Goal: Task Accomplishment & Management: Contribute content

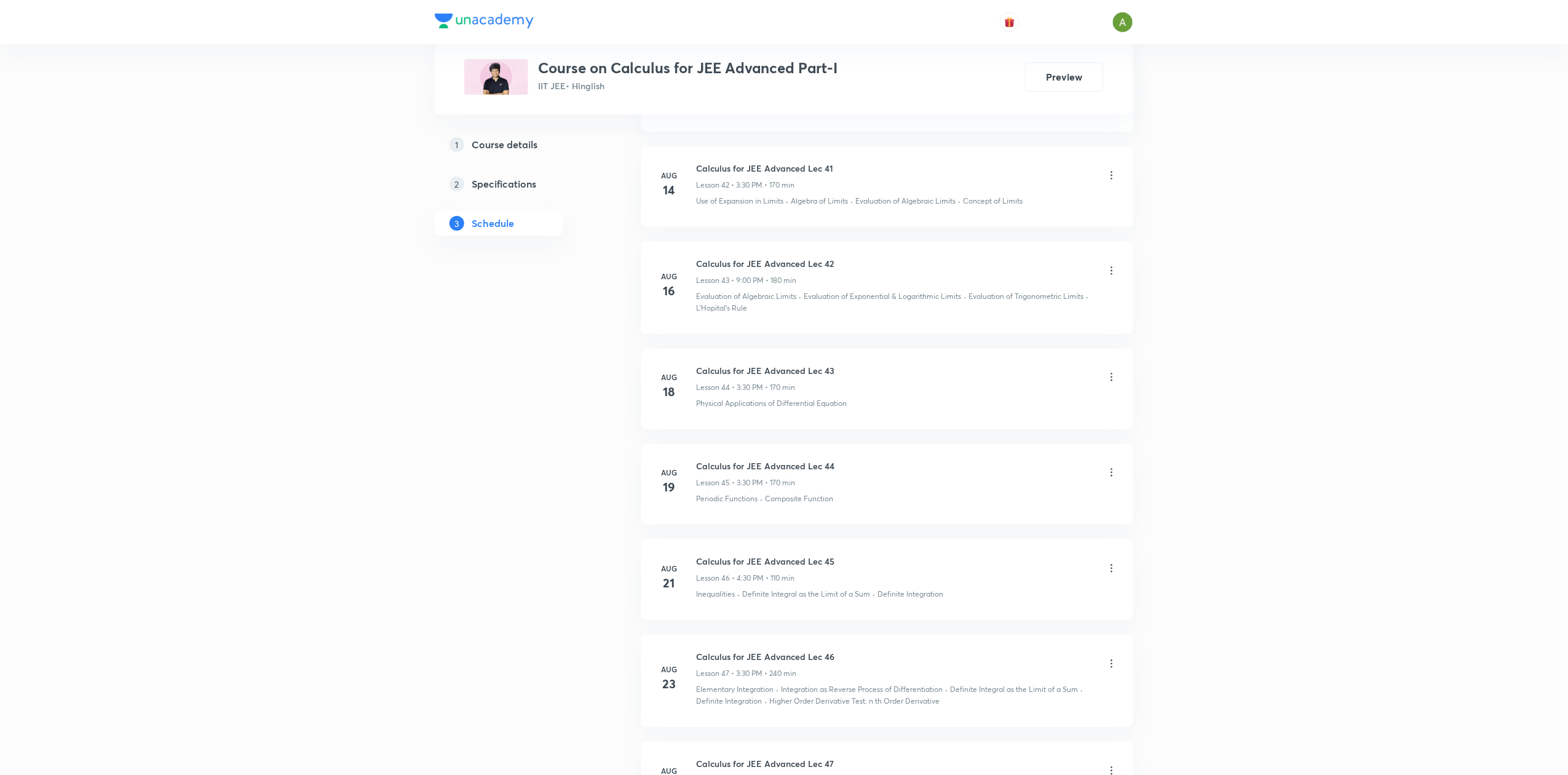
scroll to position [4904, 0]
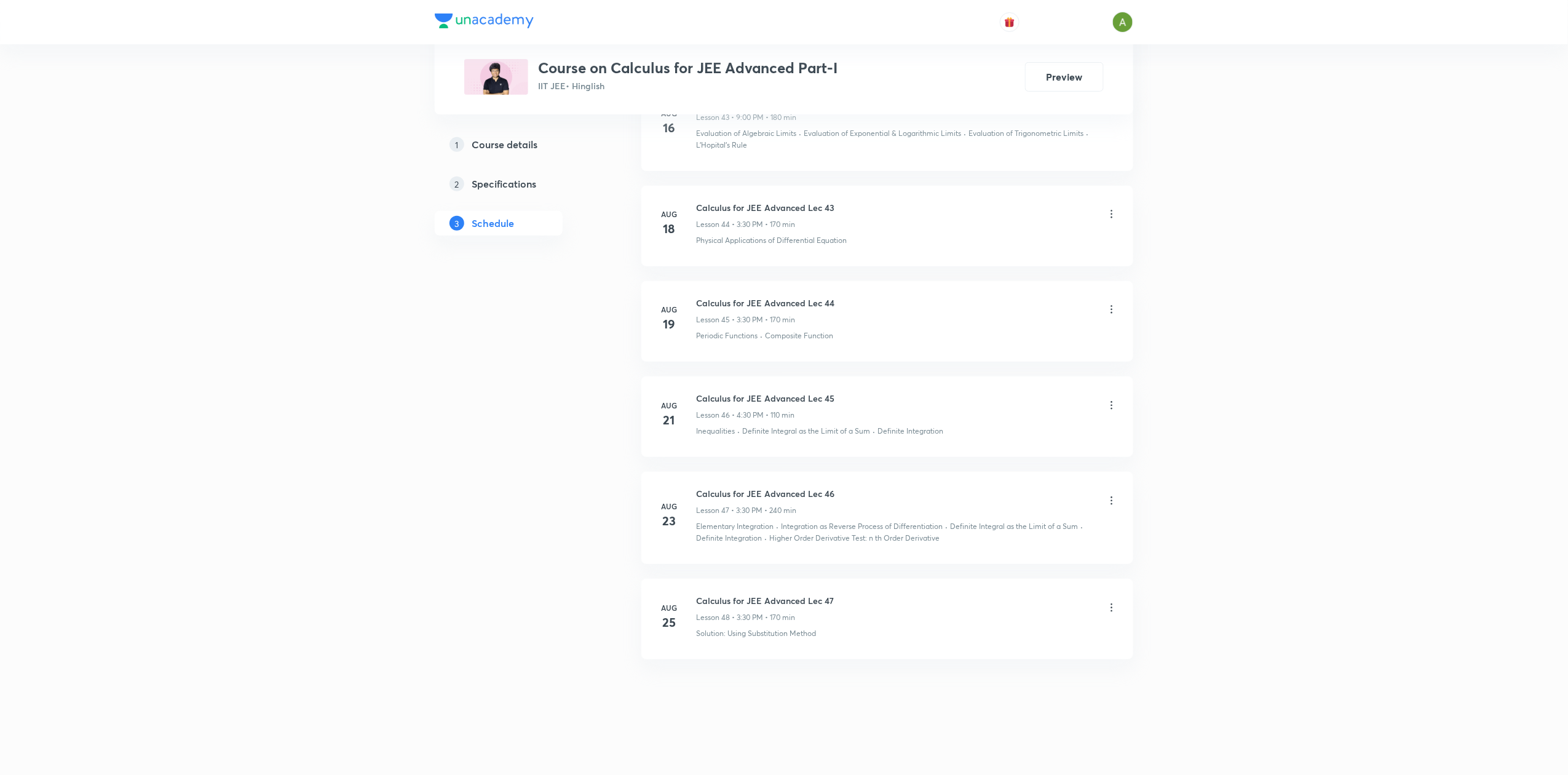
click at [744, 603] on h6 "Calculus for JEE Advanced Lec 47" at bounding box center [765, 600] width 138 height 13
copy h6 "Calculus for JEE Advanced Lec 47"
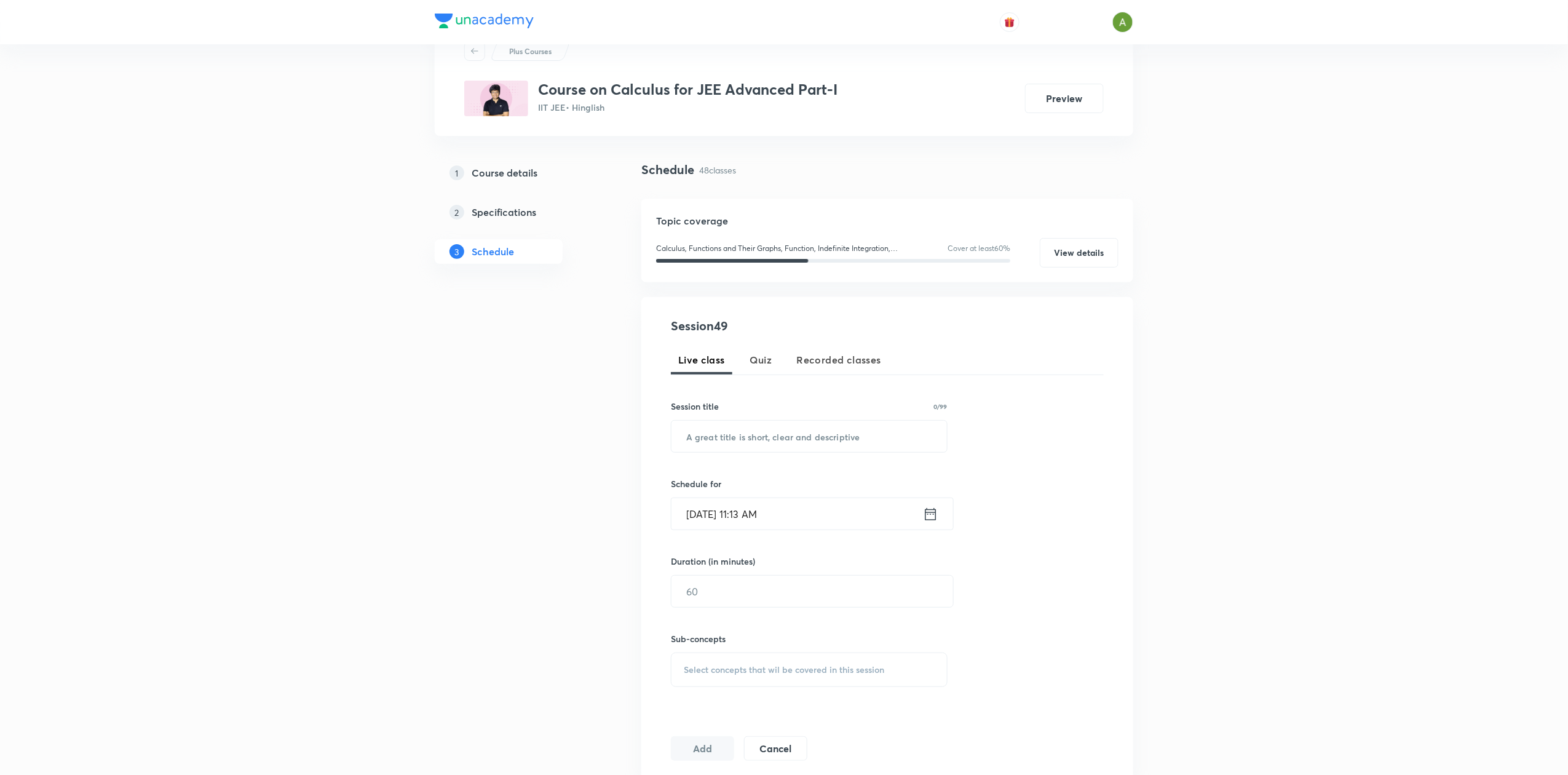
scroll to position [0, 0]
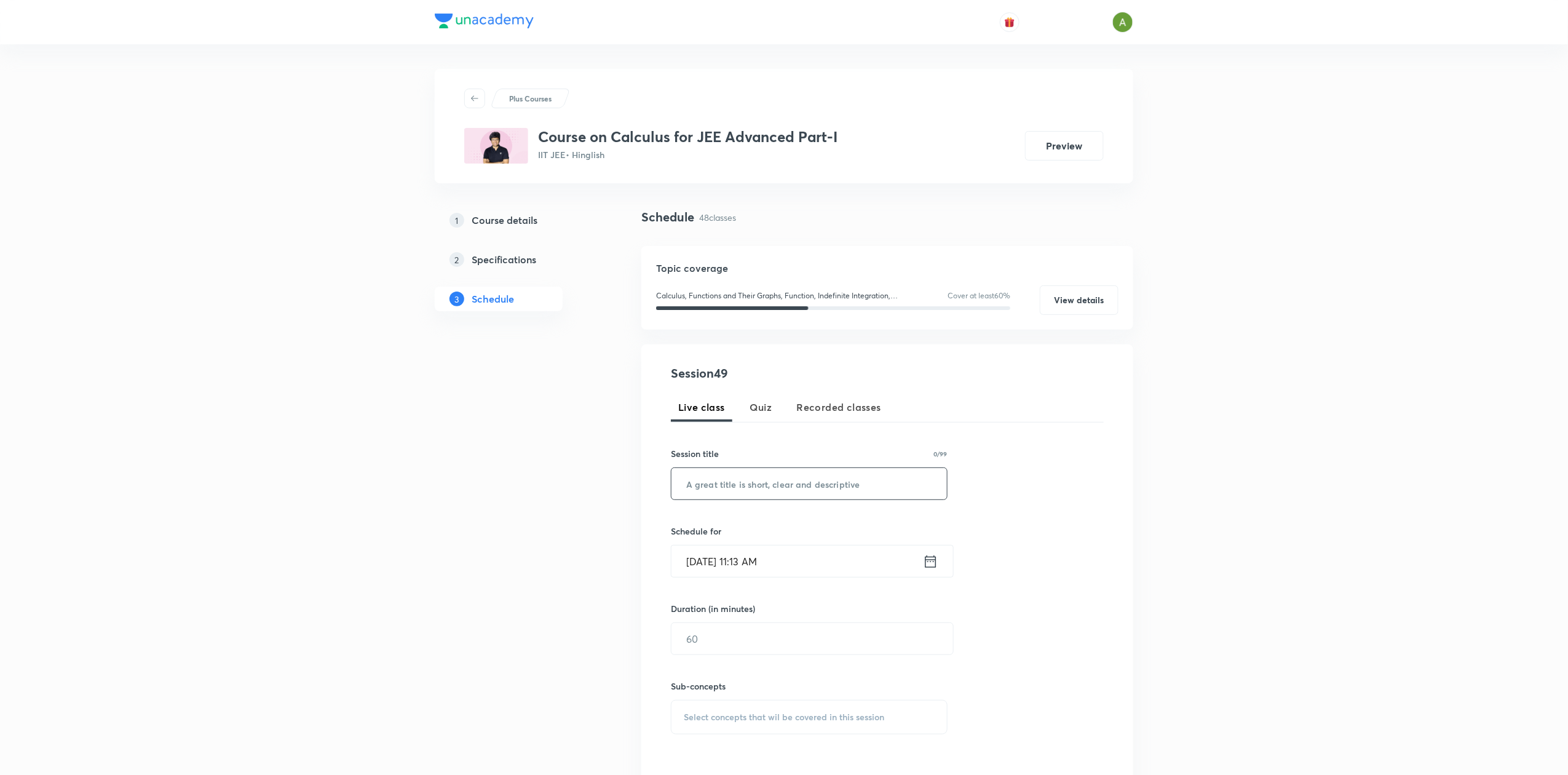
click at [807, 473] on input "text" at bounding box center [809, 484] width 275 height 31
paste input "Calculus for JEE Advanced Lec 47"
type input "Calculus for JEE Advanced Lec 48"
click at [827, 551] on input "Sep 2, 2025, 11:13 AM" at bounding box center [797, 561] width 251 height 31
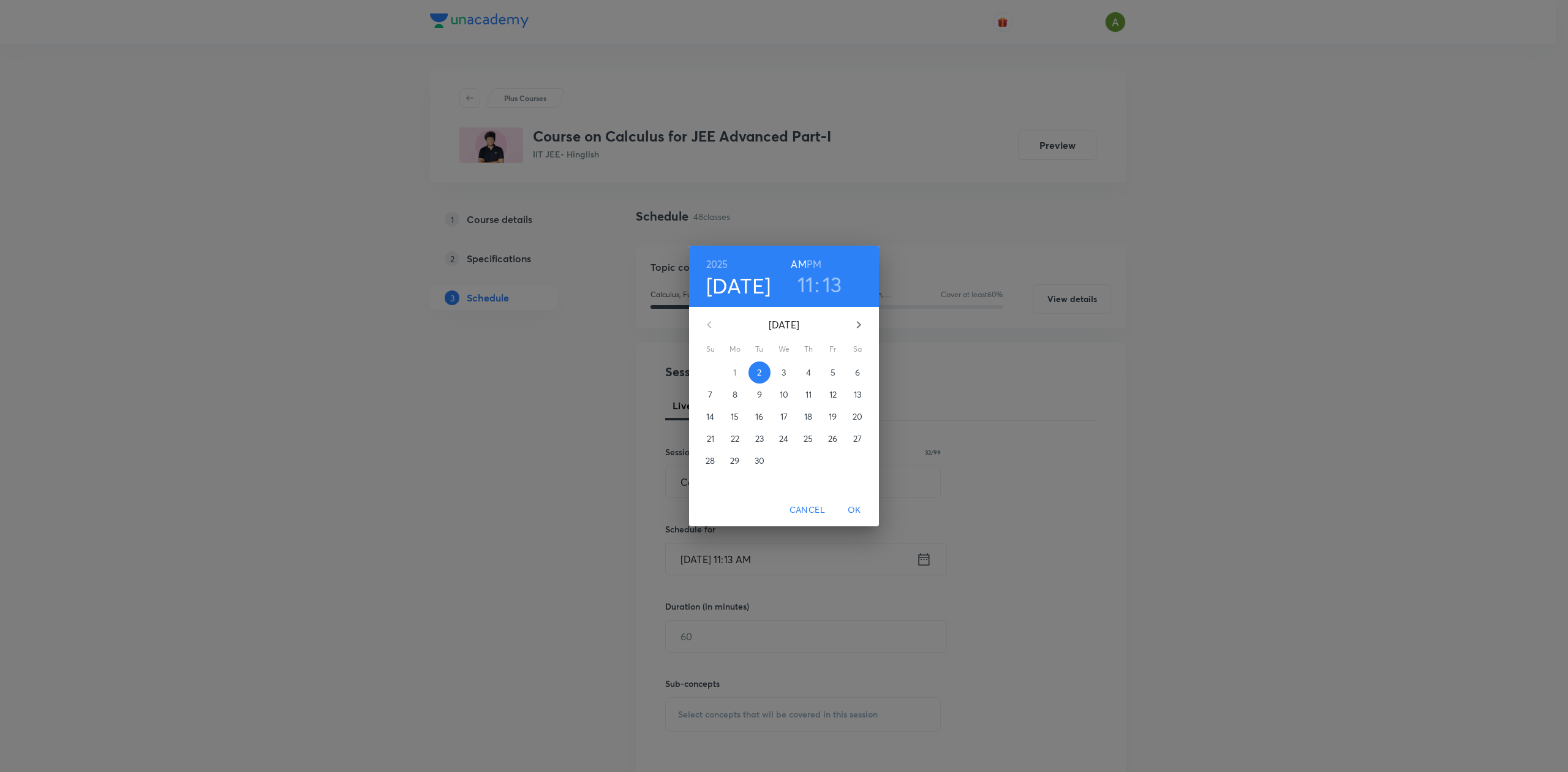
click at [819, 268] on h6 "PM" at bounding box center [814, 264] width 15 height 17
click at [804, 292] on h3 "11" at bounding box center [806, 284] width 16 height 26
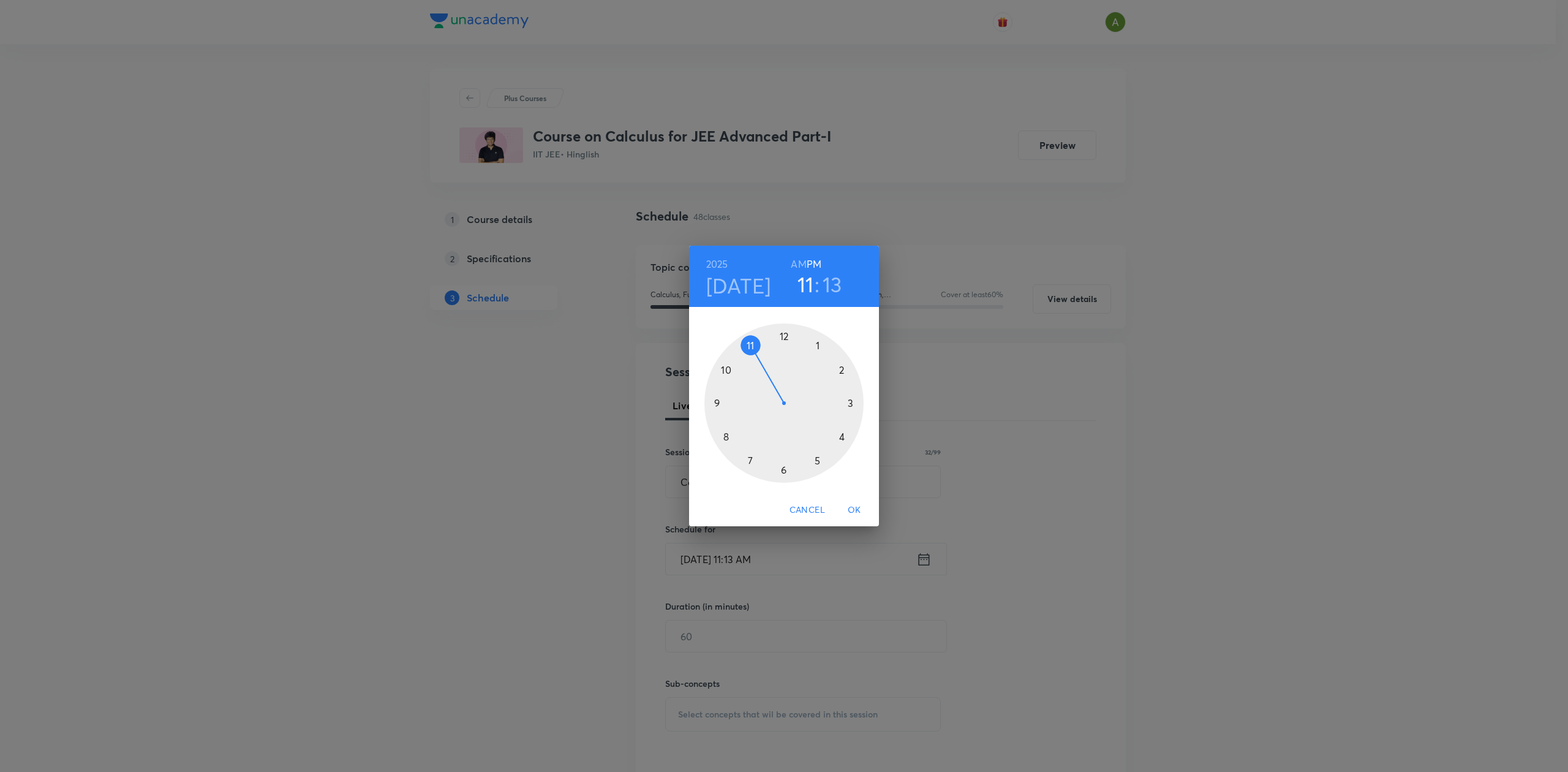
click at [848, 403] on div at bounding box center [784, 403] width 159 height 159
click at [784, 466] on div at bounding box center [784, 403] width 159 height 159
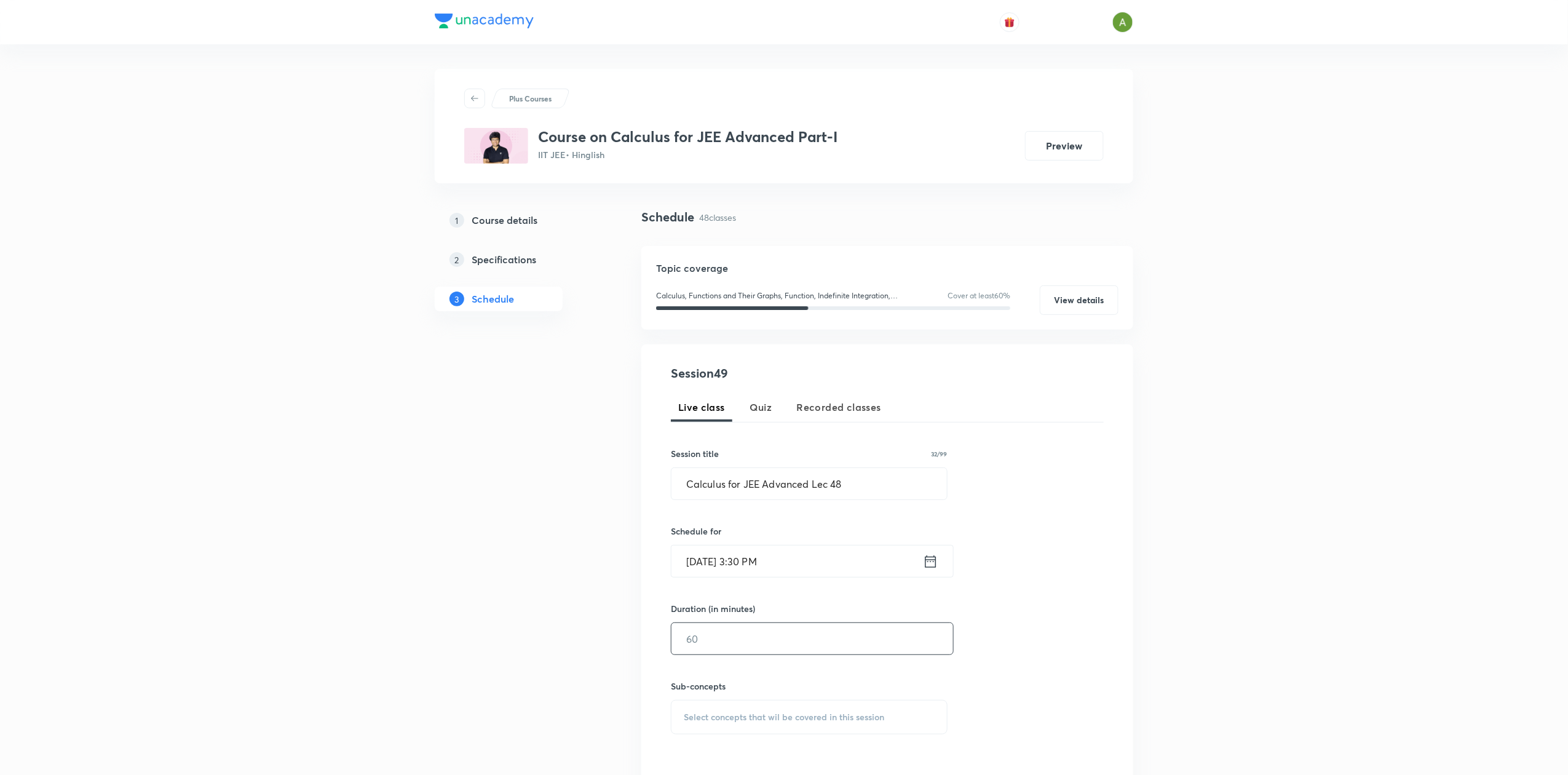
click at [765, 627] on input "text" at bounding box center [812, 639] width 281 height 31
type input "170"
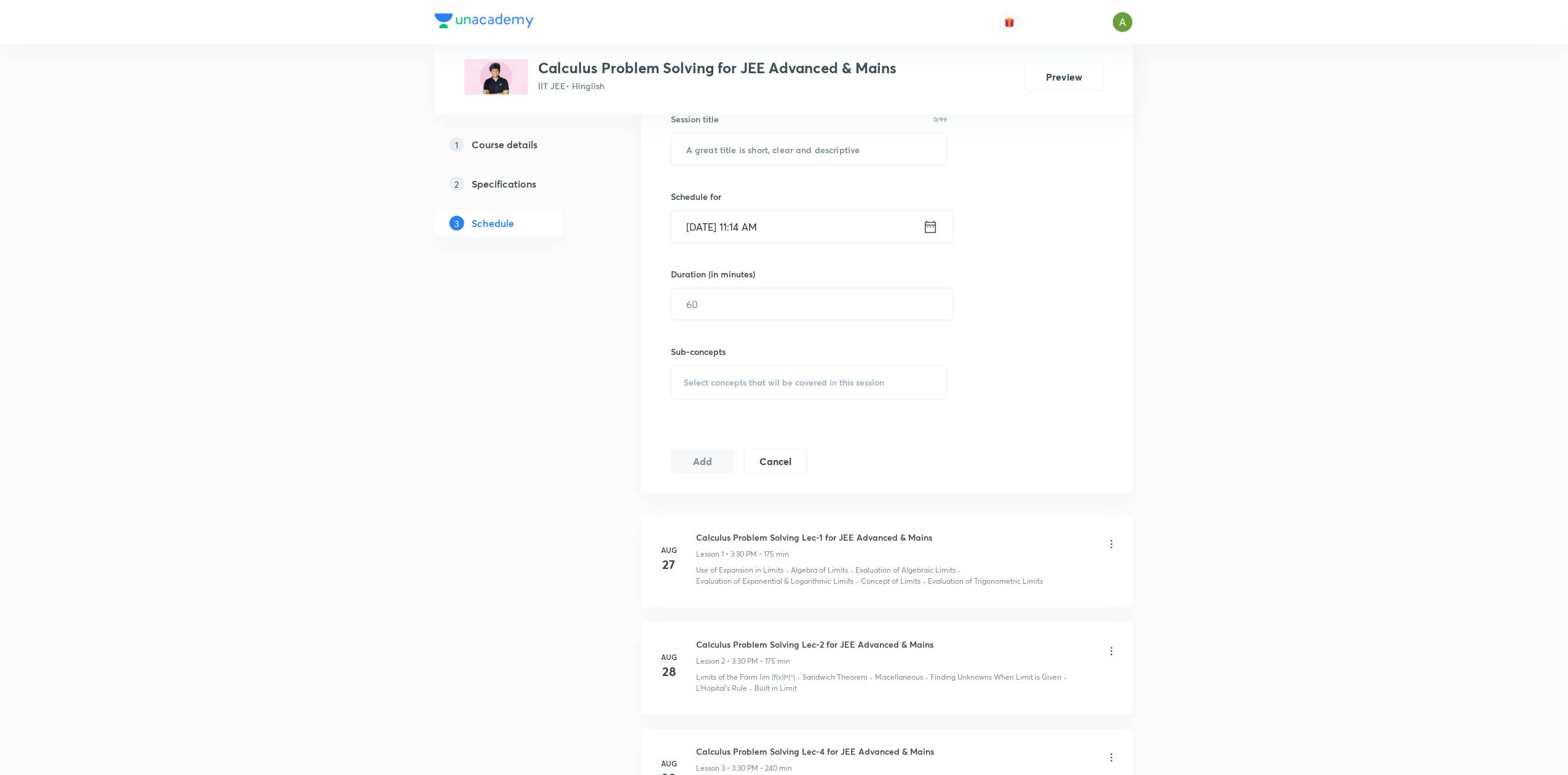
scroll to position [596, 0]
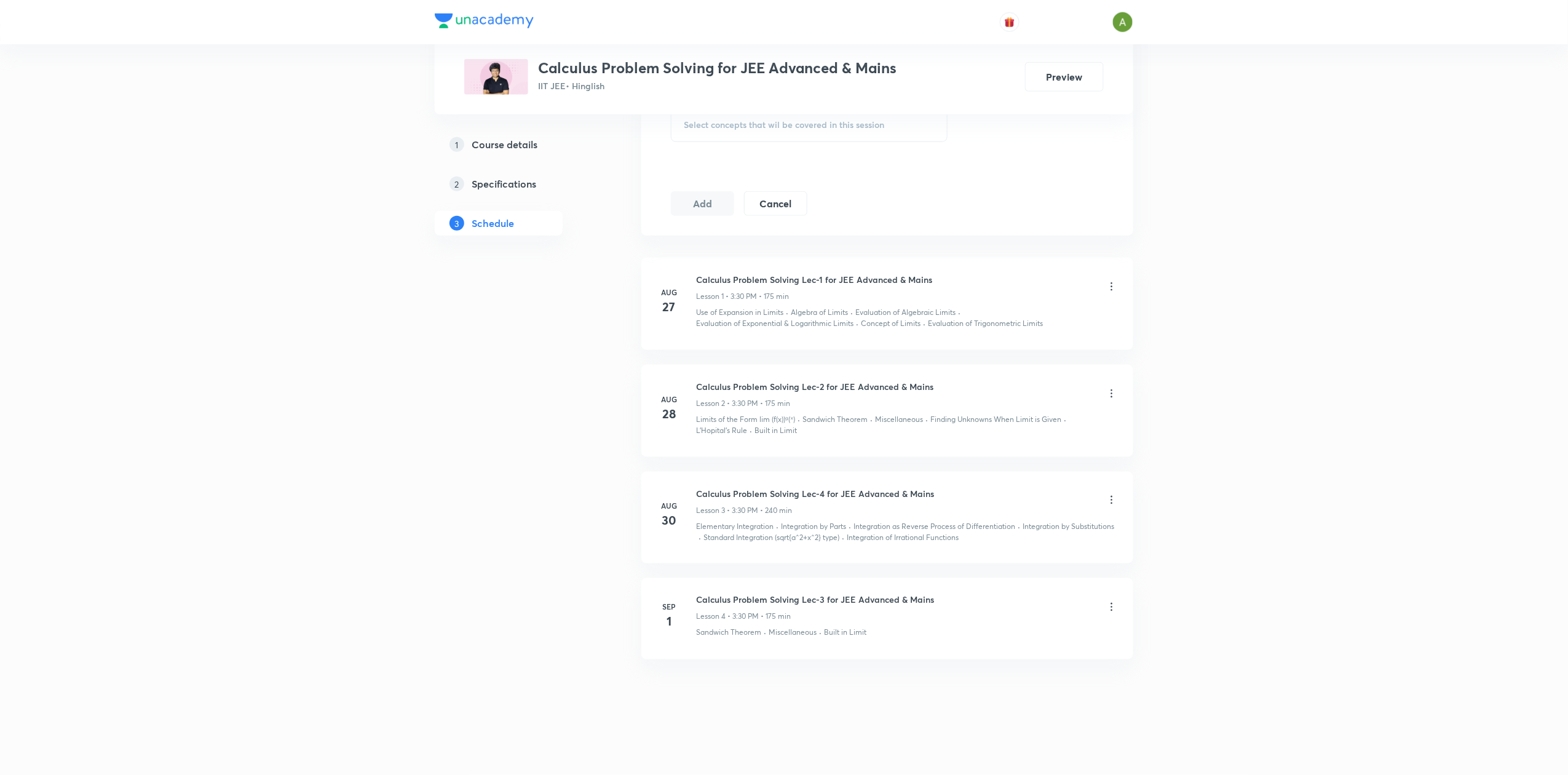
click at [780, 596] on h6 "Calculus Problem Solving Lec-3 for JEE Advanced & Mains" at bounding box center [815, 600] width 237 height 13
copy h6 "Calculus Problem Solving Lec-3 for JEE Advanced & Mains"
click at [812, 489] on h6 "Calculus Problem Solving Lec-4 for JEE Advanced & Mains" at bounding box center [815, 493] width 237 height 13
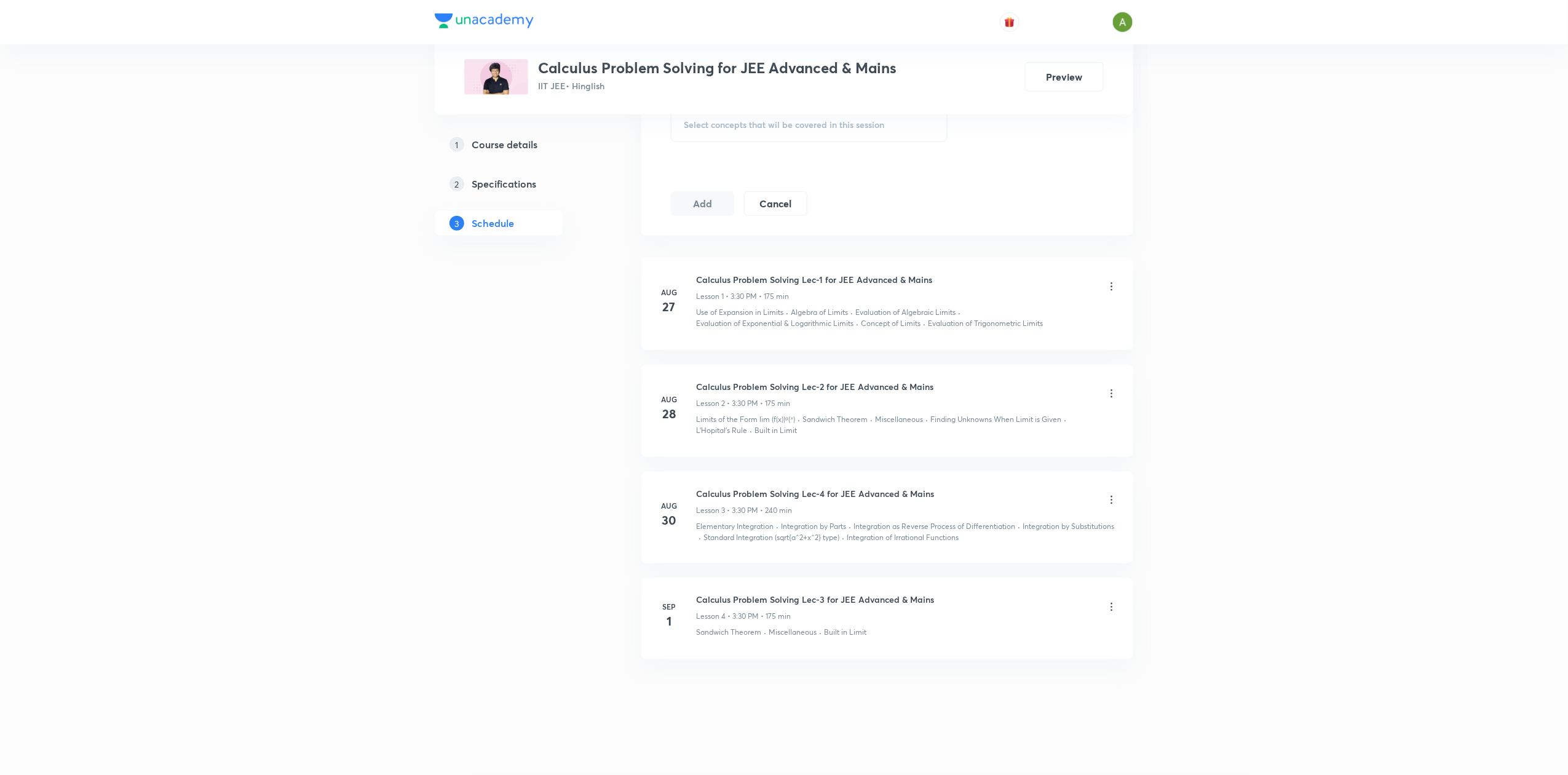
click at [812, 489] on h6 "Calculus Problem Solving Lec-4 for JEE Advanced & Mains" at bounding box center [815, 493] width 237 height 13
copy h6 "Calculus Problem Solving Lec-4 for JEE Advanced & Mains"
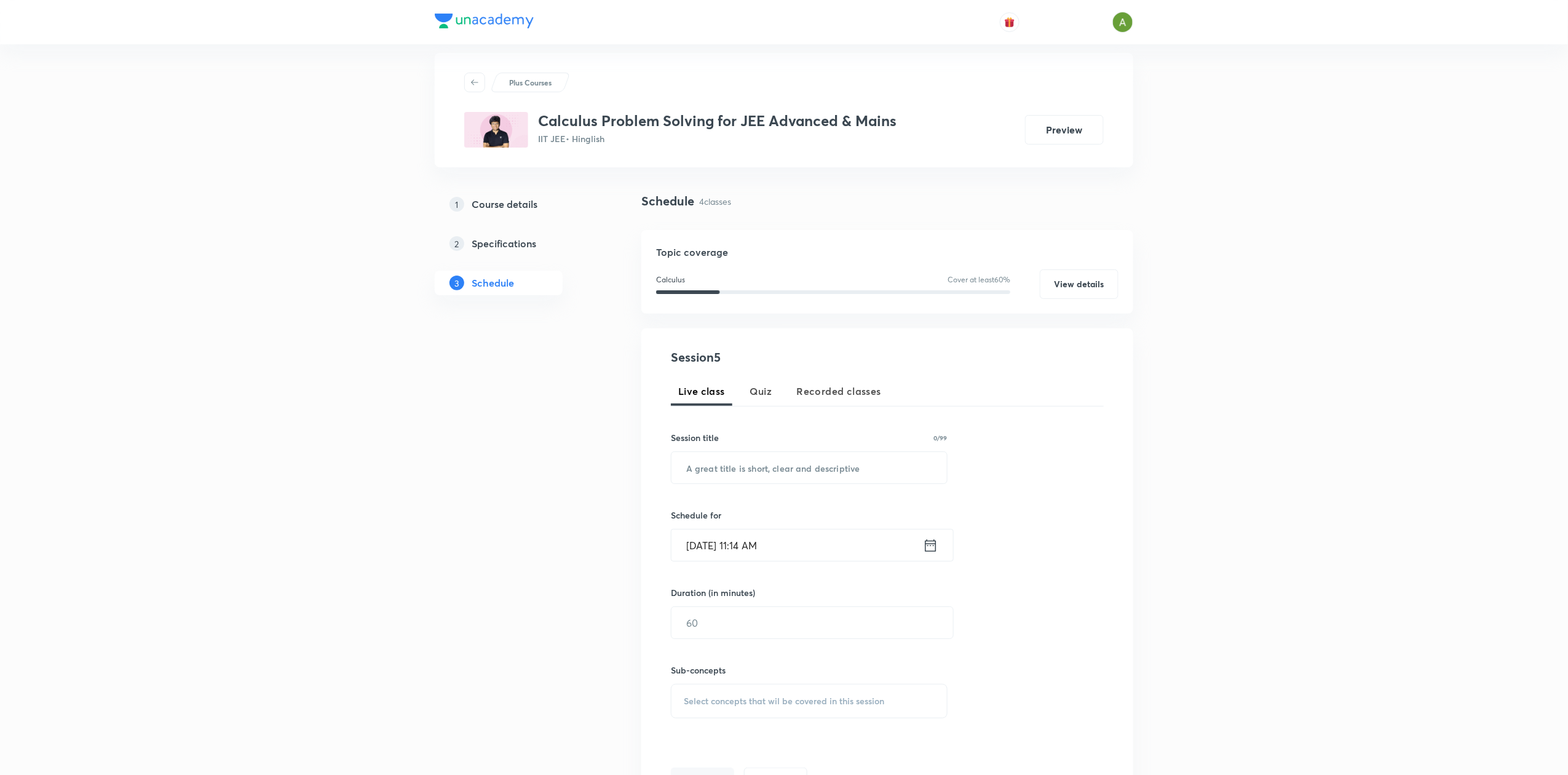
scroll to position [0, 0]
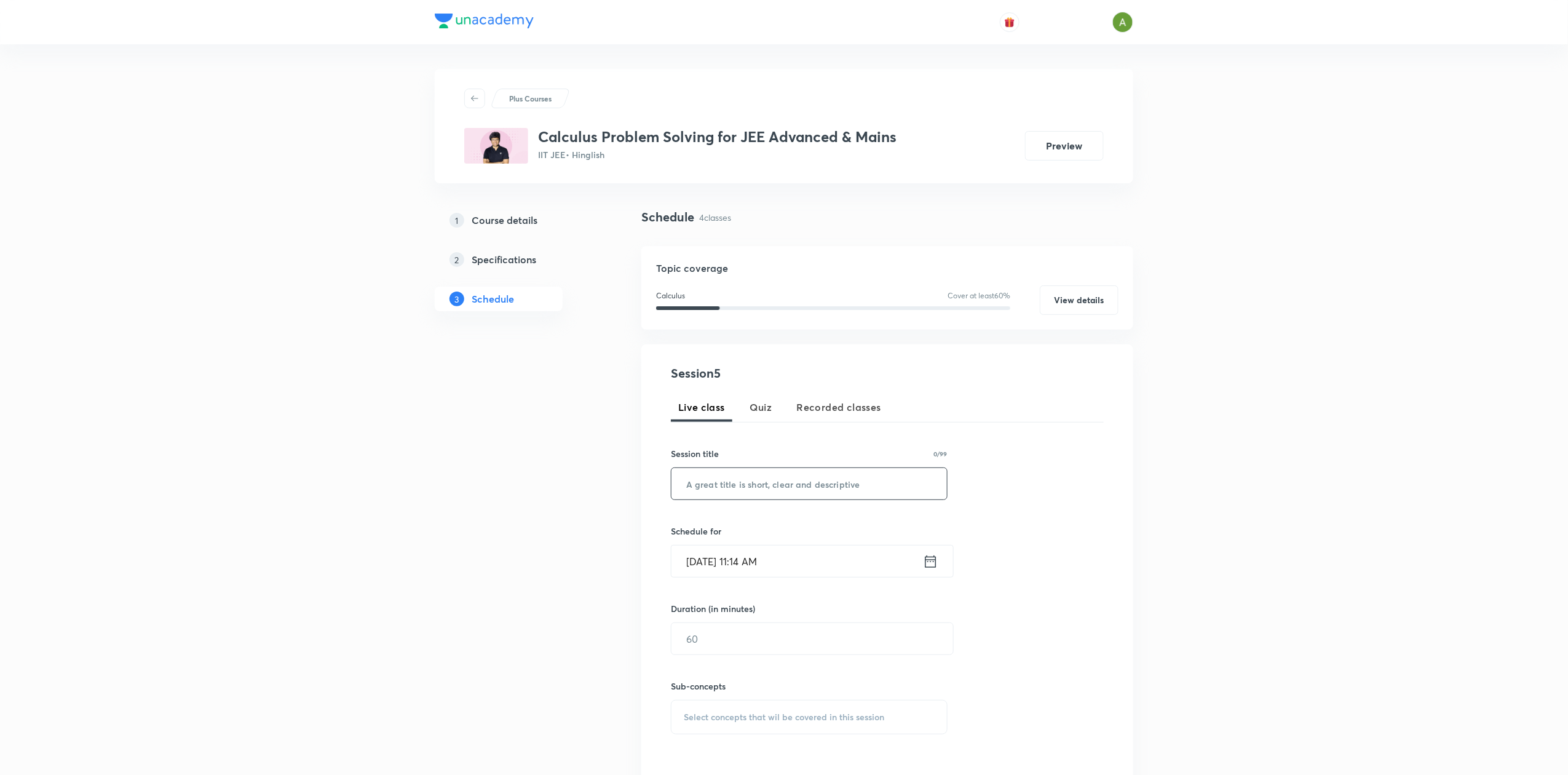
click at [834, 485] on input "text" at bounding box center [809, 484] width 275 height 31
paste input "Calculus Problem Solving Lec-4 for JEE Advanced & Mains"
click at [832, 487] on input "Calculus Problem Solving Lec-4 for JEE Advanced & Mains" at bounding box center [809, 484] width 275 height 31
type input "Calculus Problem Solving Lec-5 for JEE Advanced & Mains"
click at [821, 566] on input "Sep 2, 2025, 11:14 AM" at bounding box center [797, 561] width 251 height 31
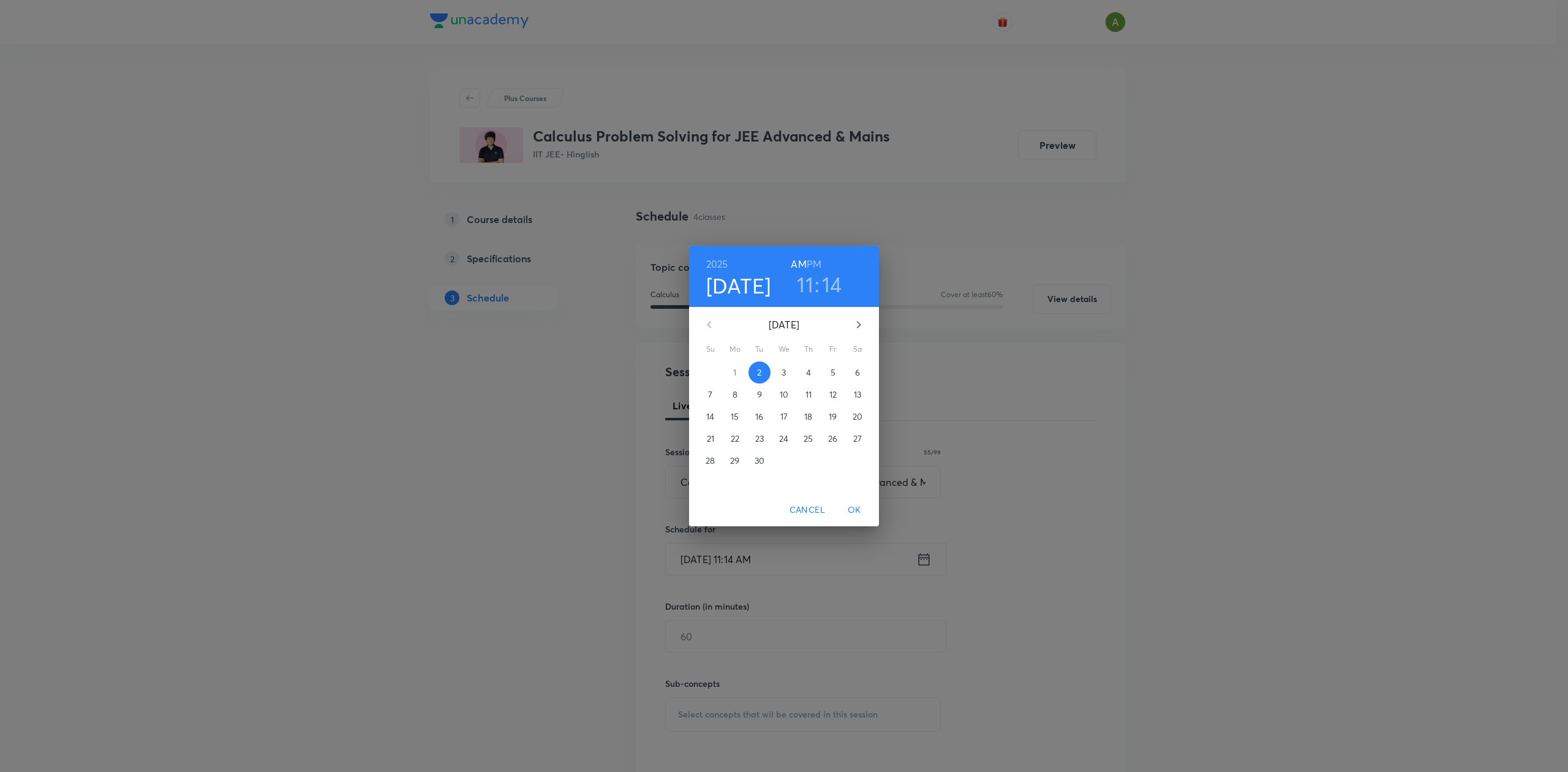
click at [811, 257] on h6 "PM" at bounding box center [814, 264] width 15 height 17
click at [806, 295] on h3 "11" at bounding box center [805, 284] width 16 height 26
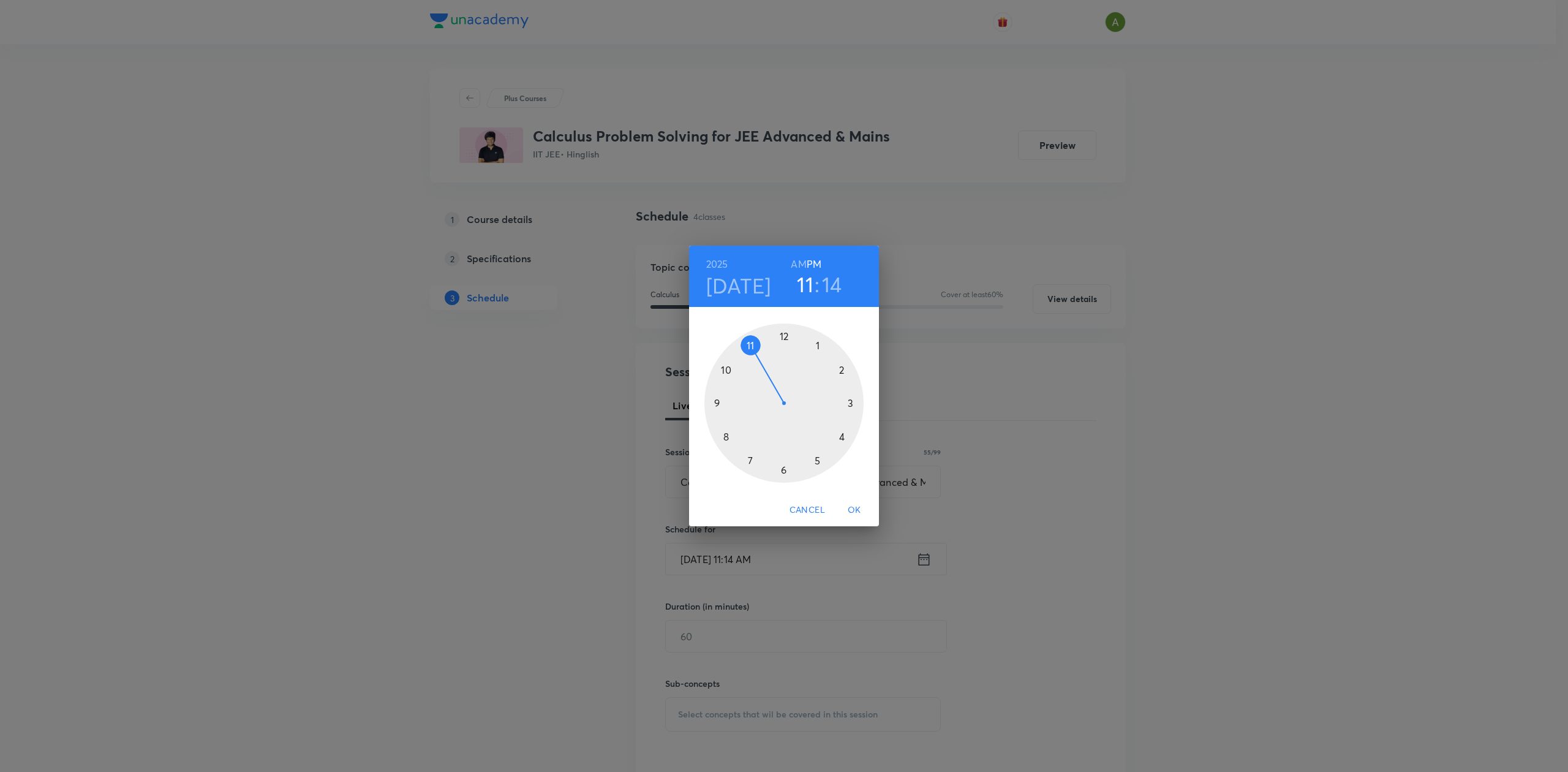
click at [851, 403] on div at bounding box center [784, 403] width 159 height 159
click at [786, 473] on div at bounding box center [784, 403] width 159 height 159
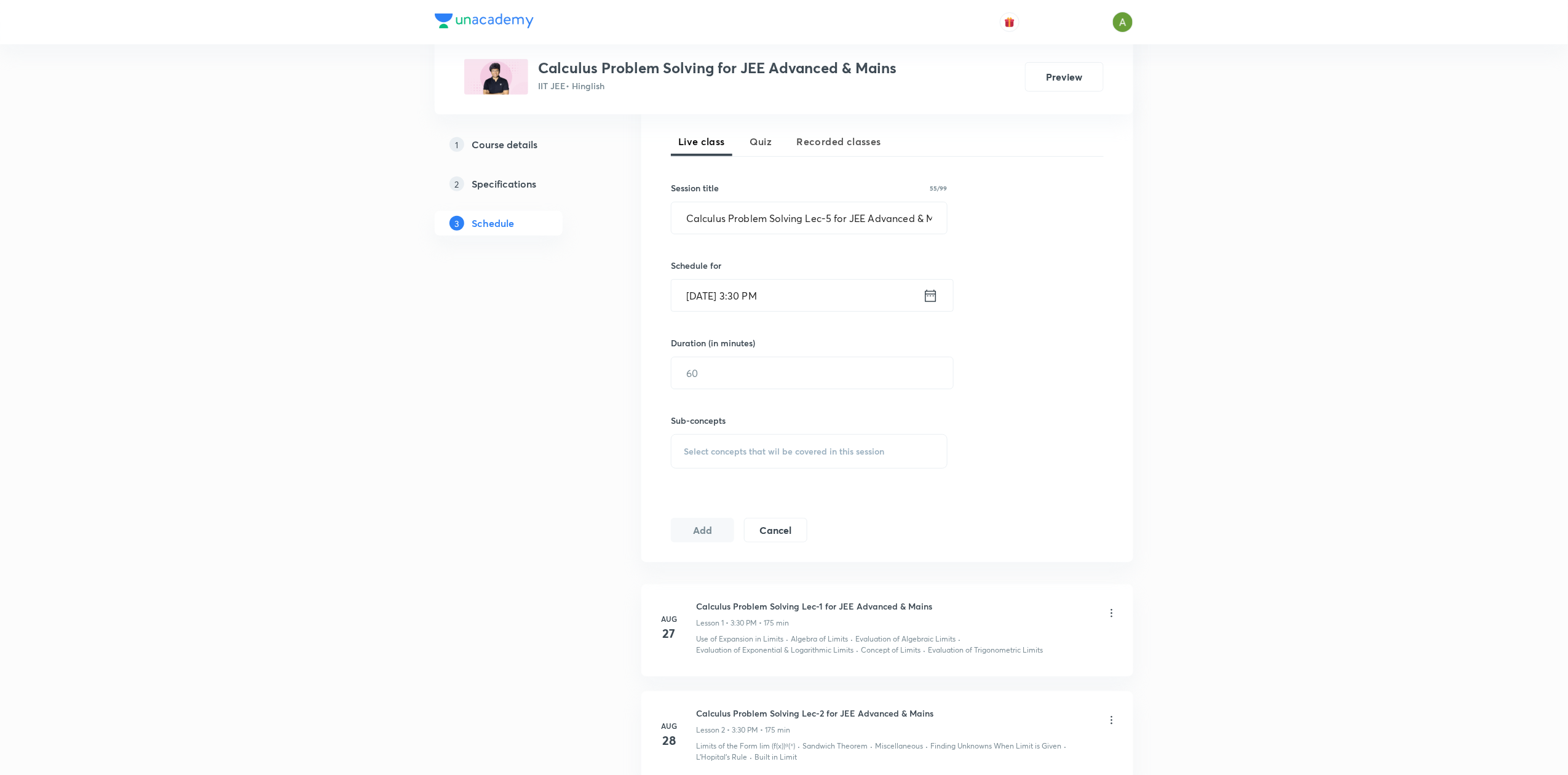
scroll to position [271, 0]
click at [797, 380] on input "text" at bounding box center [812, 368] width 281 height 31
type input "170"
click at [784, 449] on span "Select concepts that wil be covered in this session" at bounding box center [784, 447] width 201 height 10
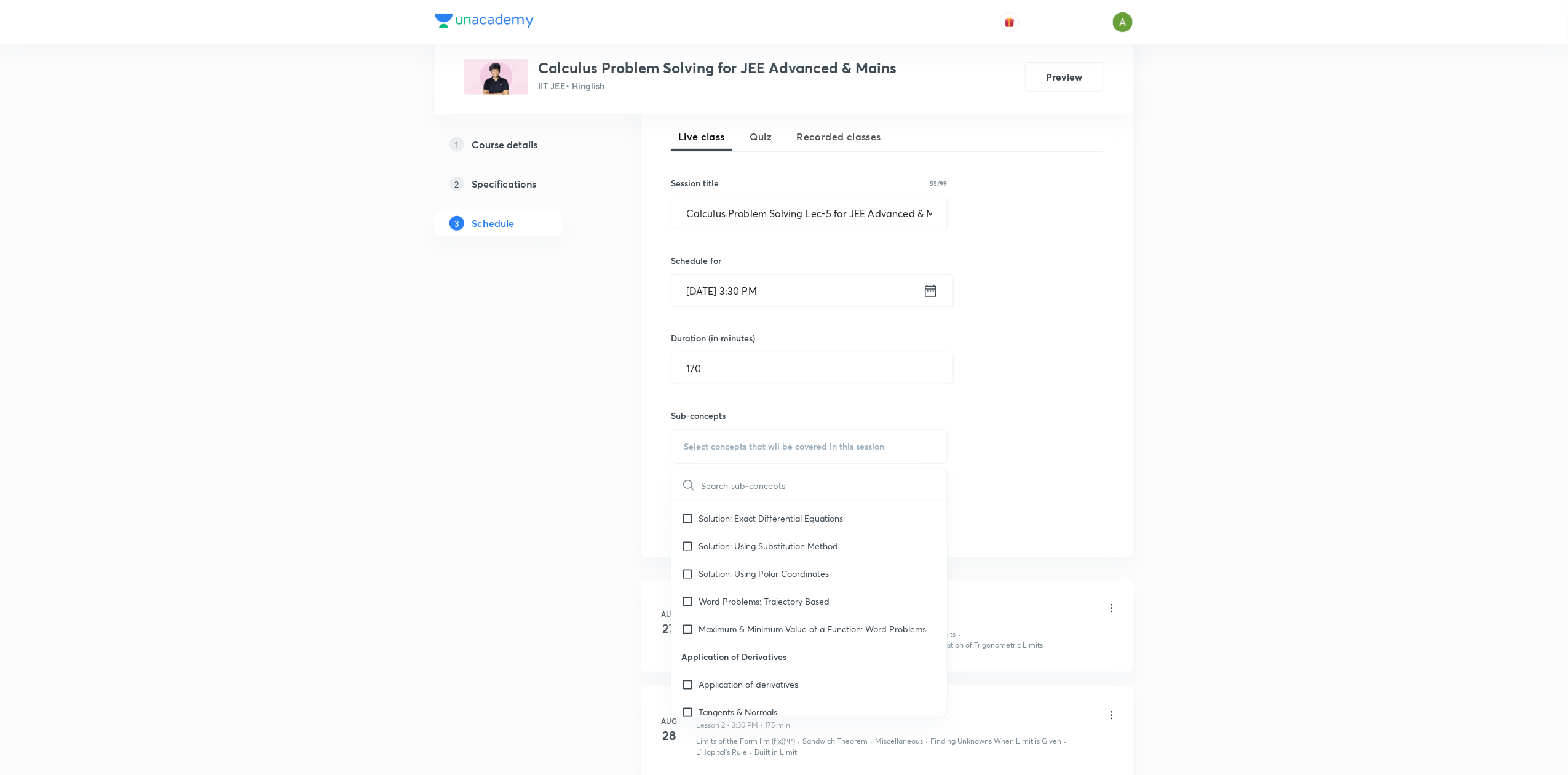
scroll to position [2291, 0]
click at [827, 585] on div "Tangents & Normals" at bounding box center [809, 572] width 275 height 27
checkbox input "true"
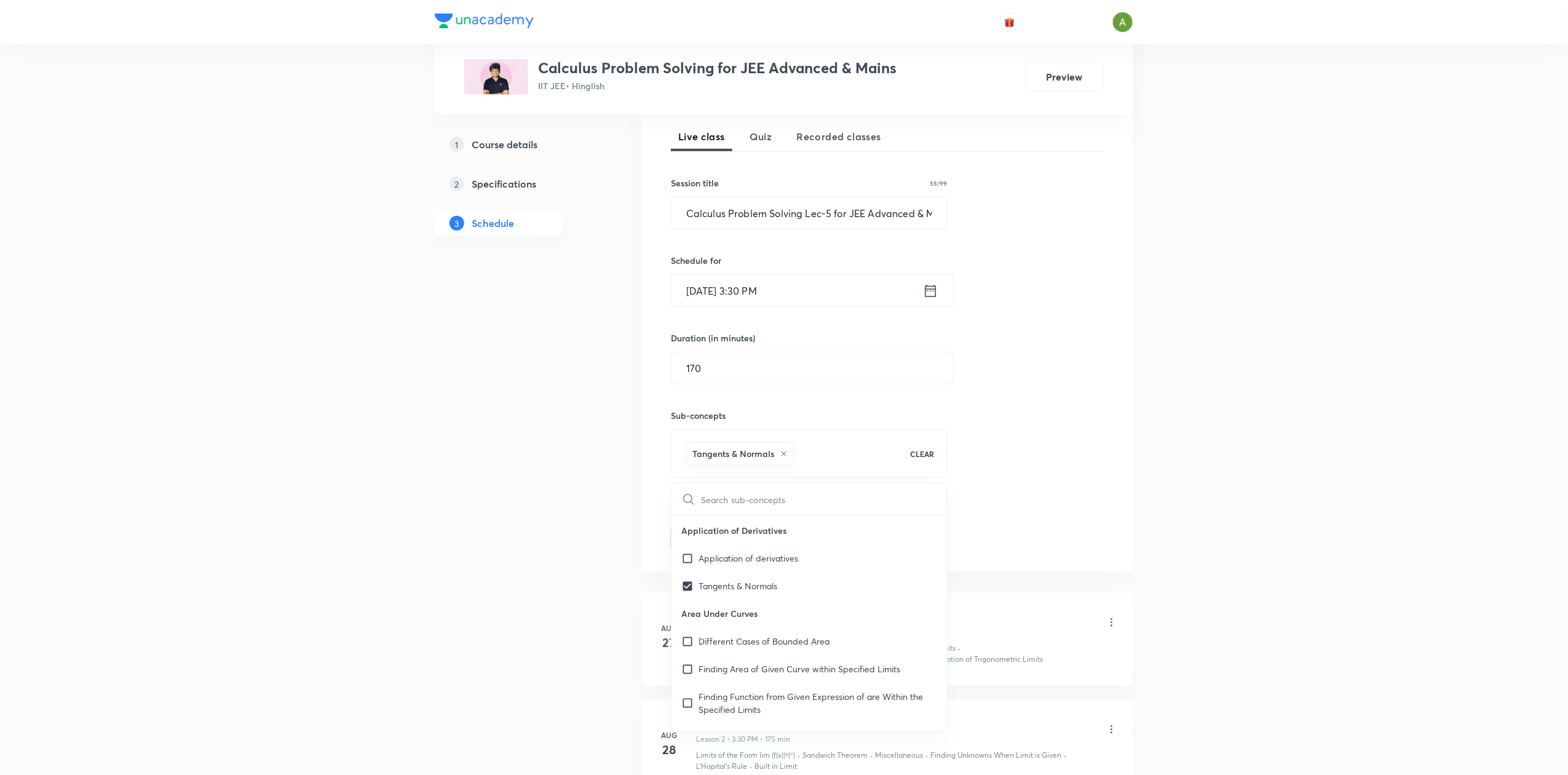
drag, startPoint x: 1135, startPoint y: 443, endPoint x: 849, endPoint y: 525, distance: 297.5
click at [849, 525] on div "Plus Courses Calculus Problem Solving for JEE Advanced & Mains IIT JEE • Hingli…" at bounding box center [784, 420] width 1568 height 1382
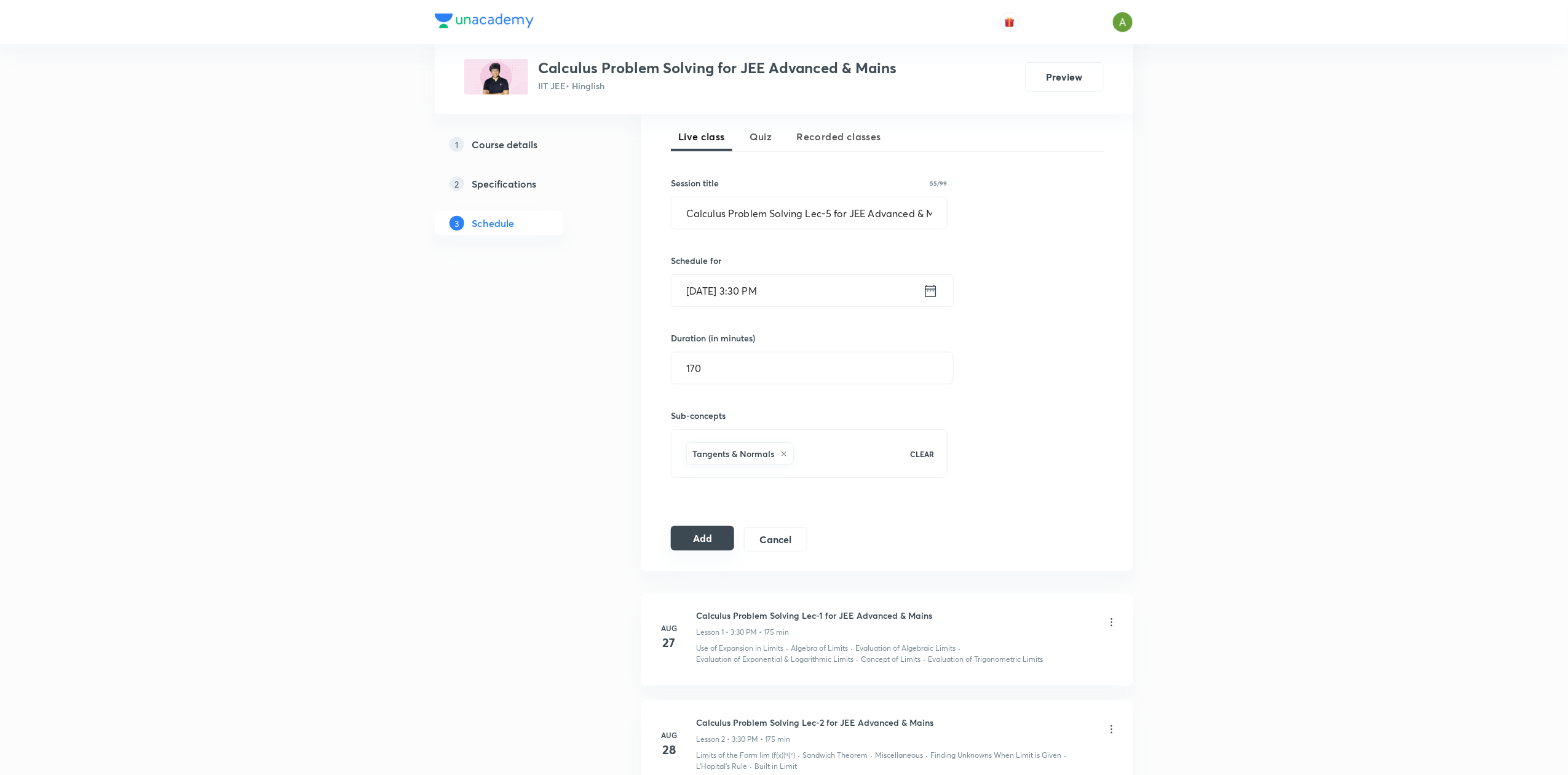
click at [728, 547] on button "Add" at bounding box center [702, 537] width 63 height 24
drag, startPoint x: 721, startPoint y: 536, endPoint x: 921, endPoint y: 549, distance: 200.4
click at [921, 549] on div "Session 5 Live class Quiz Recorded classes Session title 55/99 Calculus Problem…" at bounding box center [887, 322] width 433 height 459
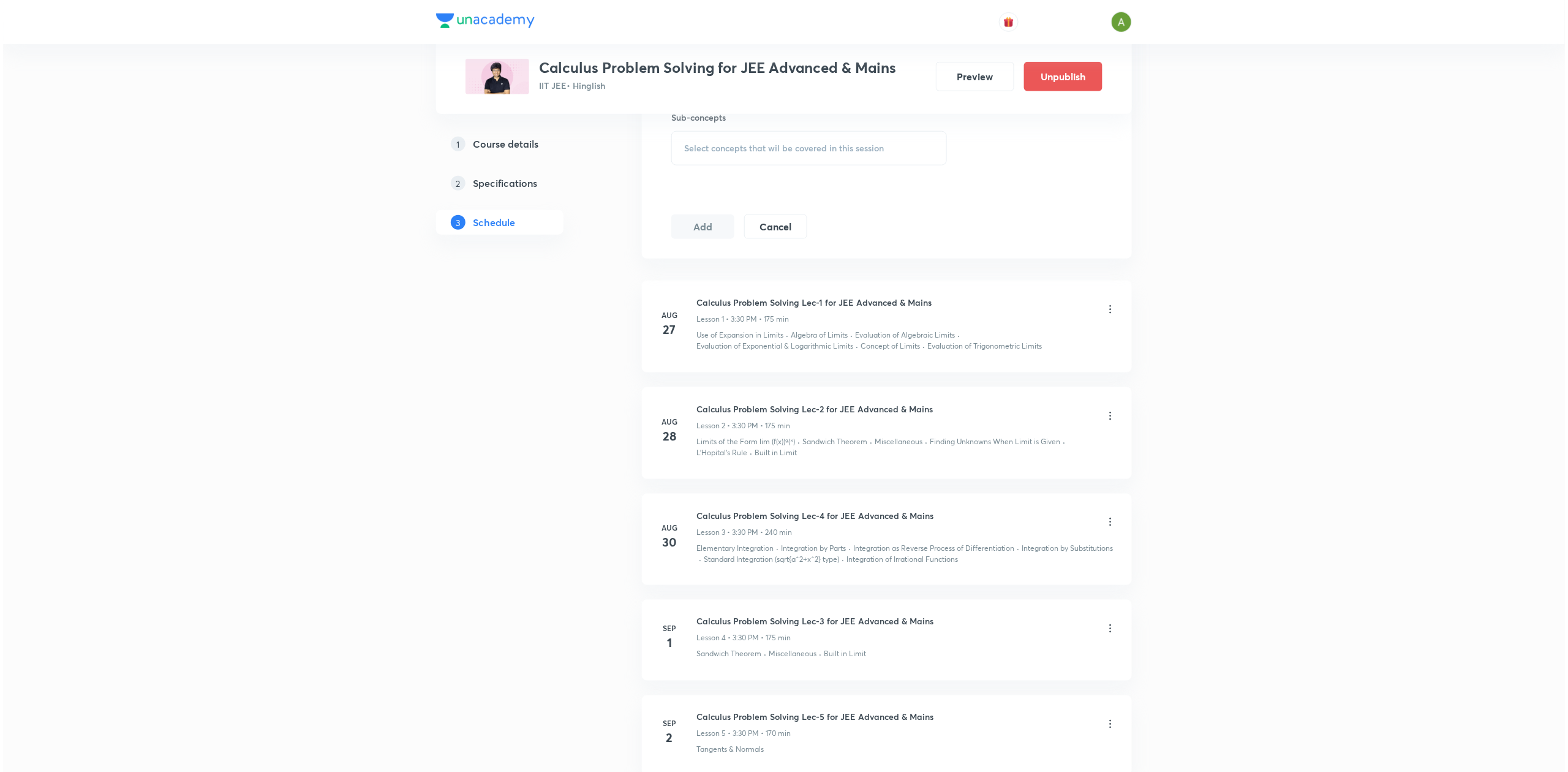
scroll to position [689, 0]
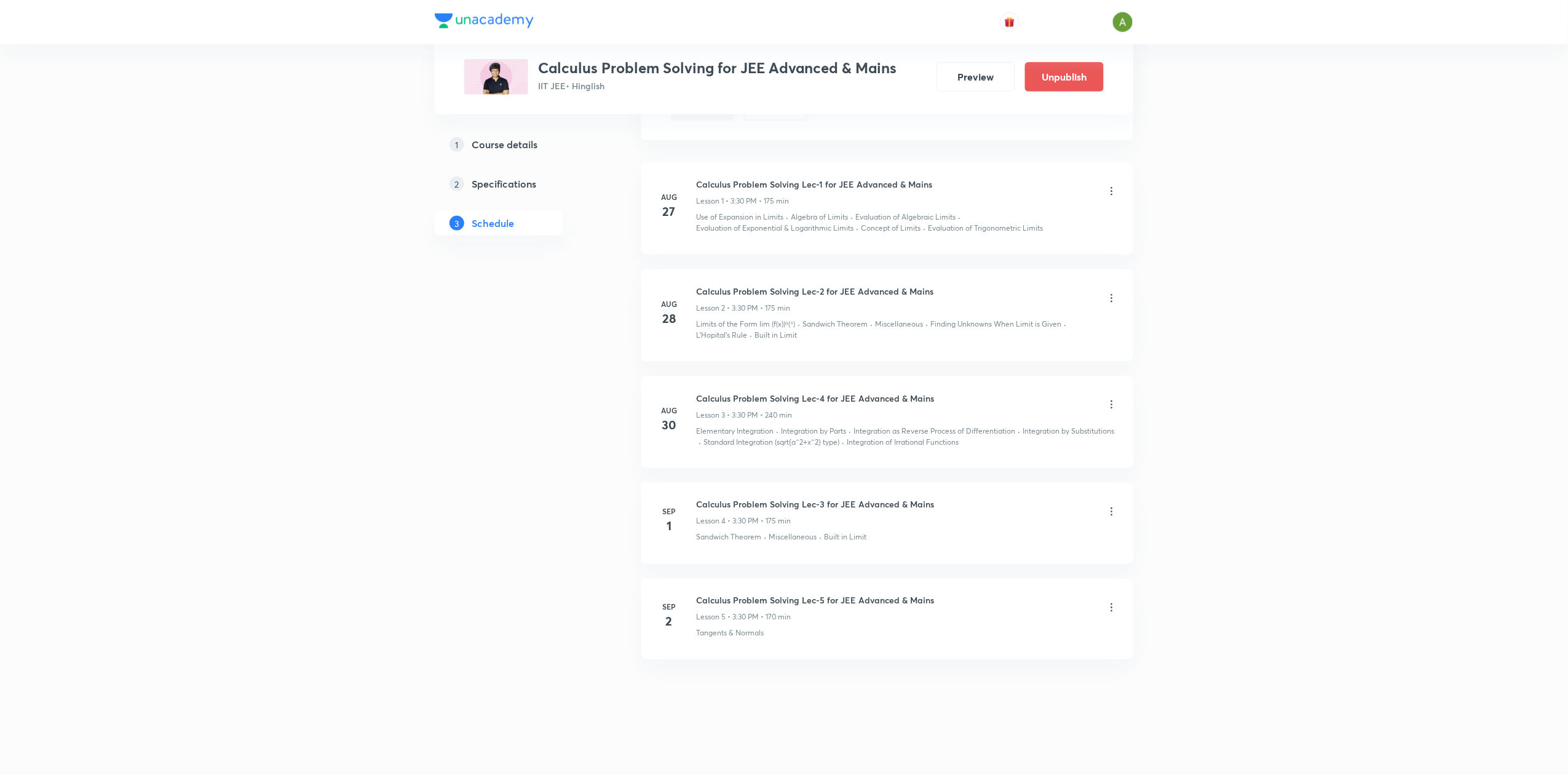
click at [1114, 610] on icon at bounding box center [1112, 608] width 13 height 13
click at [1040, 635] on li "Edit" at bounding box center [1046, 638] width 134 height 22
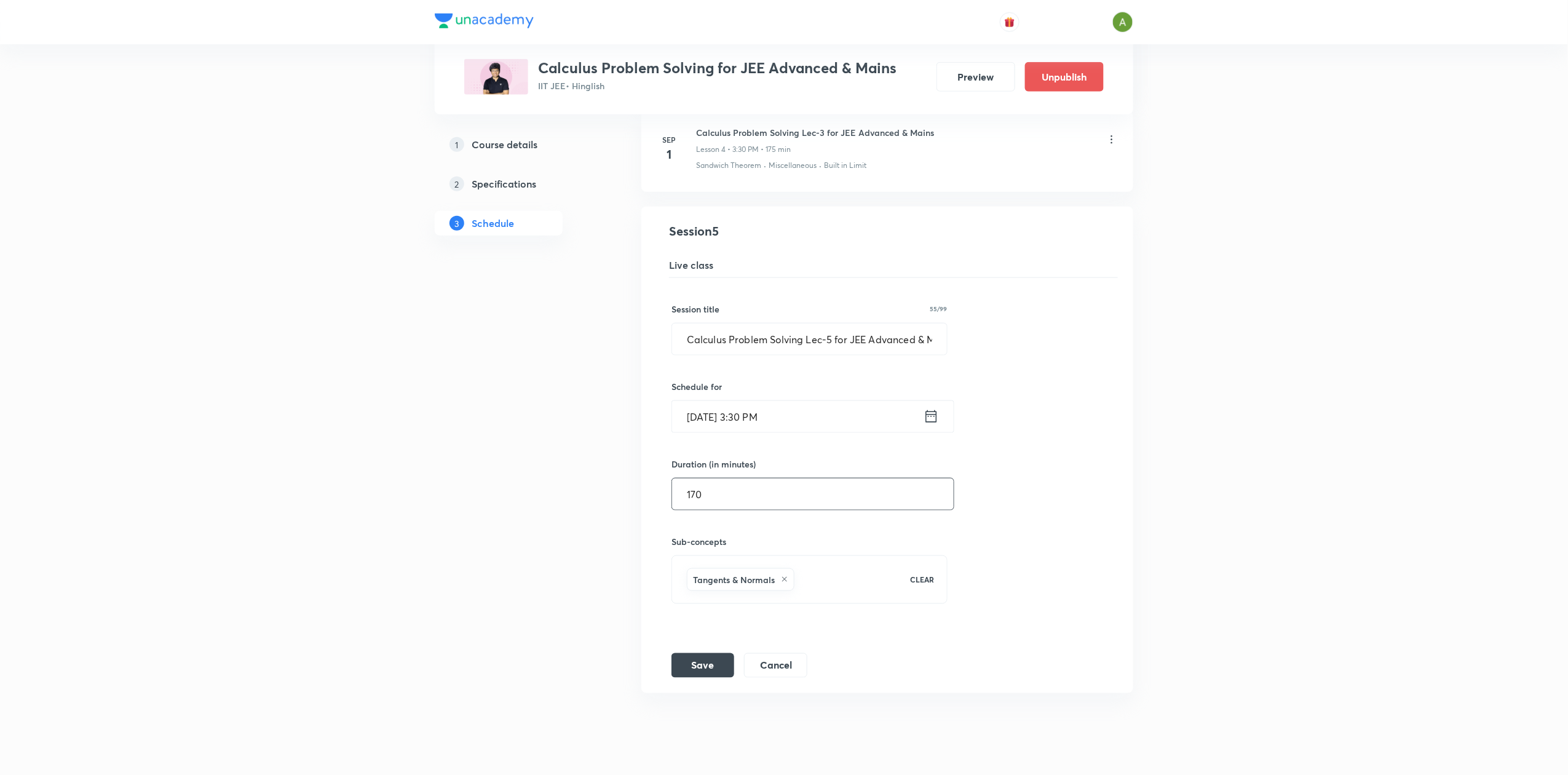
scroll to position [532, 0]
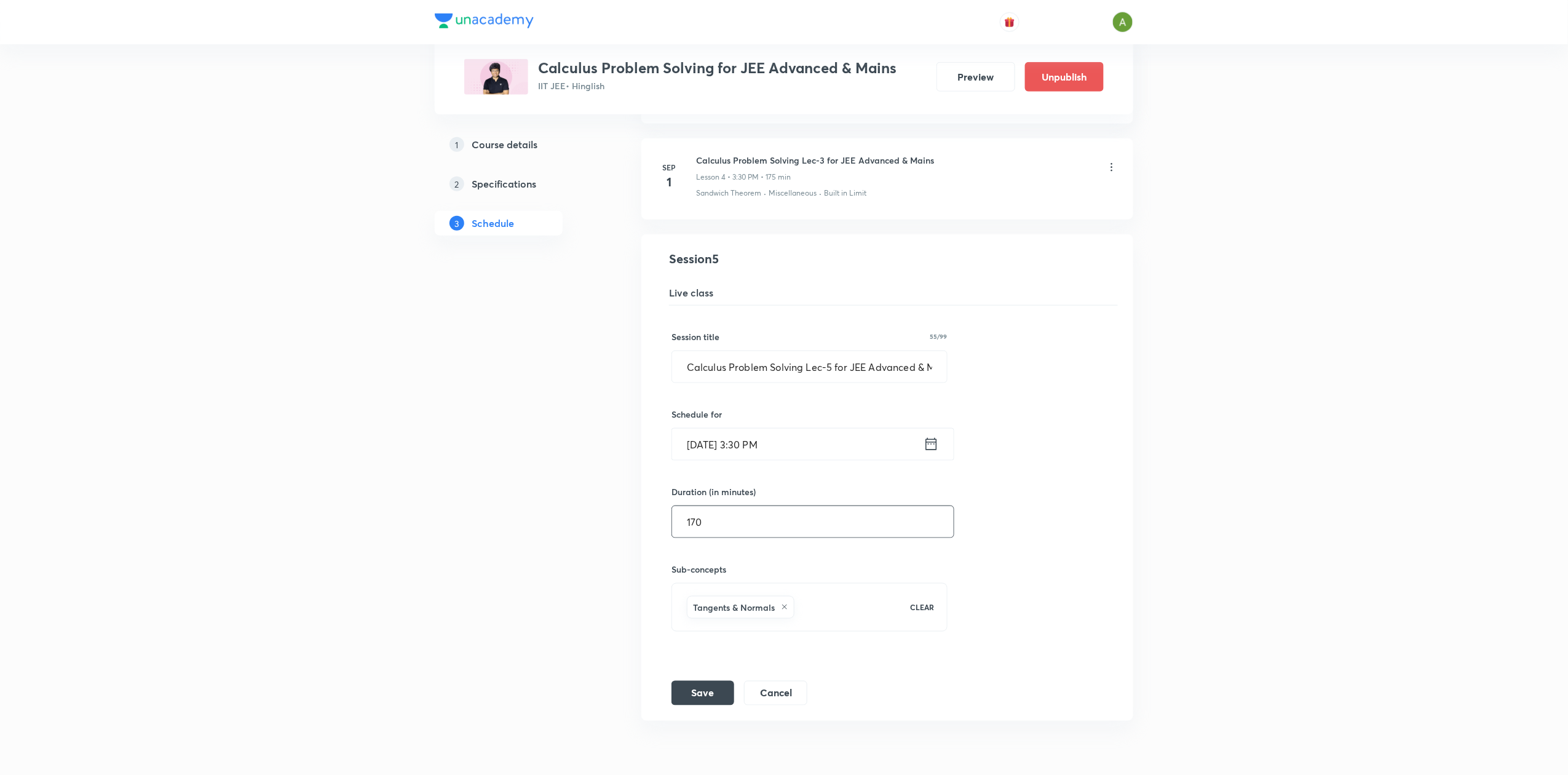
click at [808, 514] on input "170" at bounding box center [812, 522] width 281 height 31
type input "175"
click at [701, 697] on button "Save" at bounding box center [703, 691] width 62 height 24
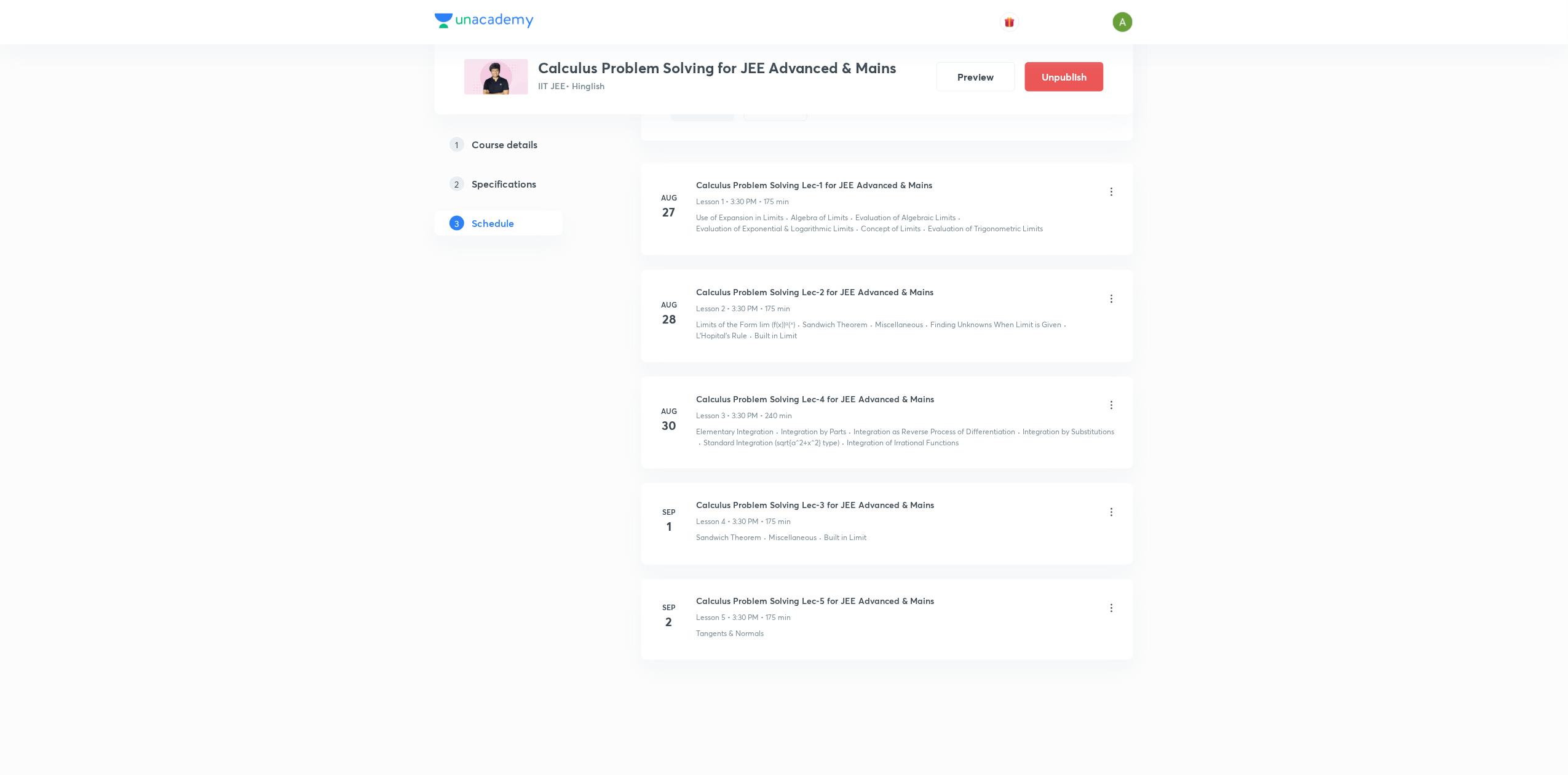
scroll to position [691, 0]
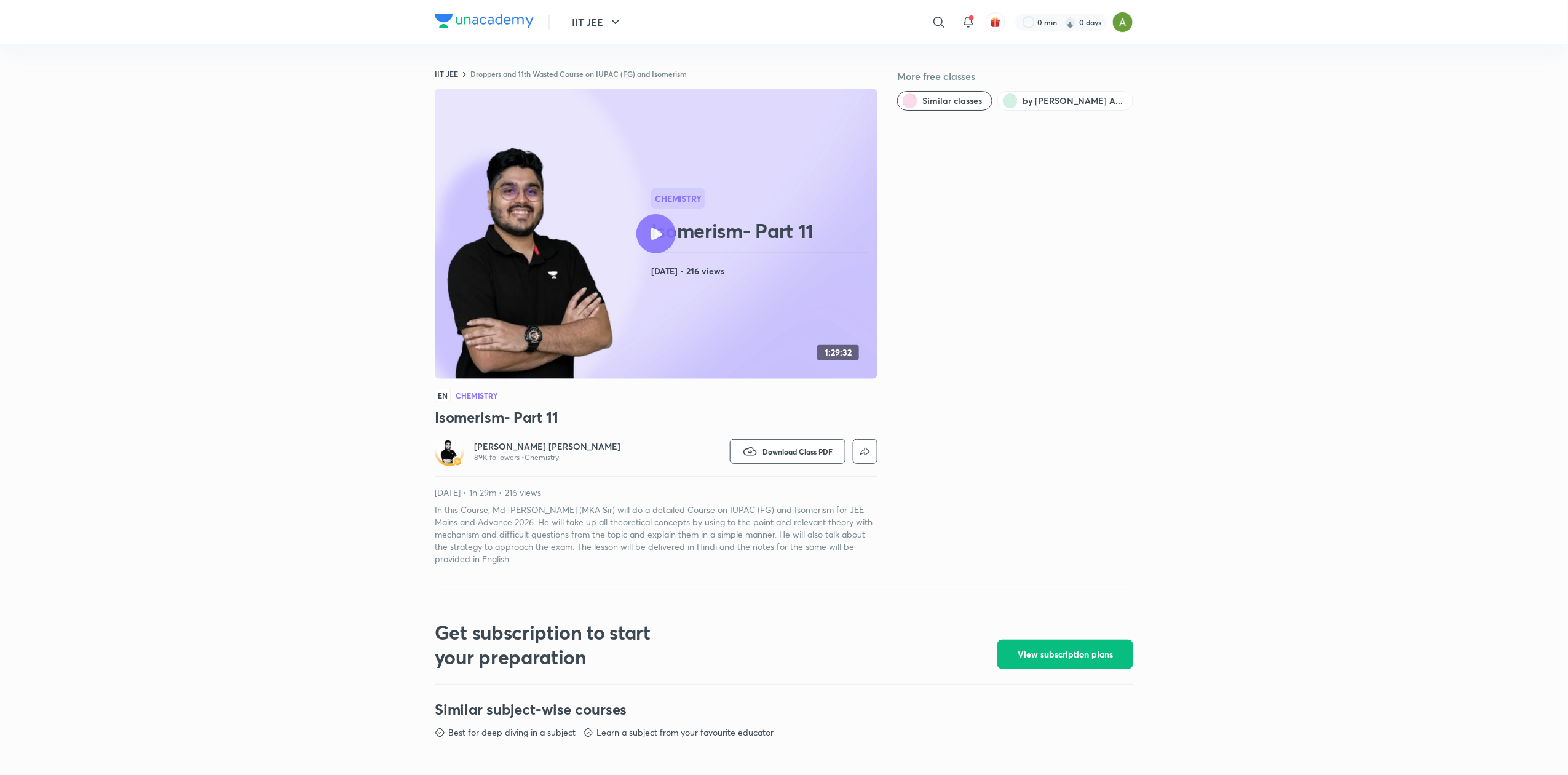
click at [585, 77] on link "Droppers and 11th Wasted Course on IUPAC (FG) and Isomerism" at bounding box center [578, 74] width 216 height 10
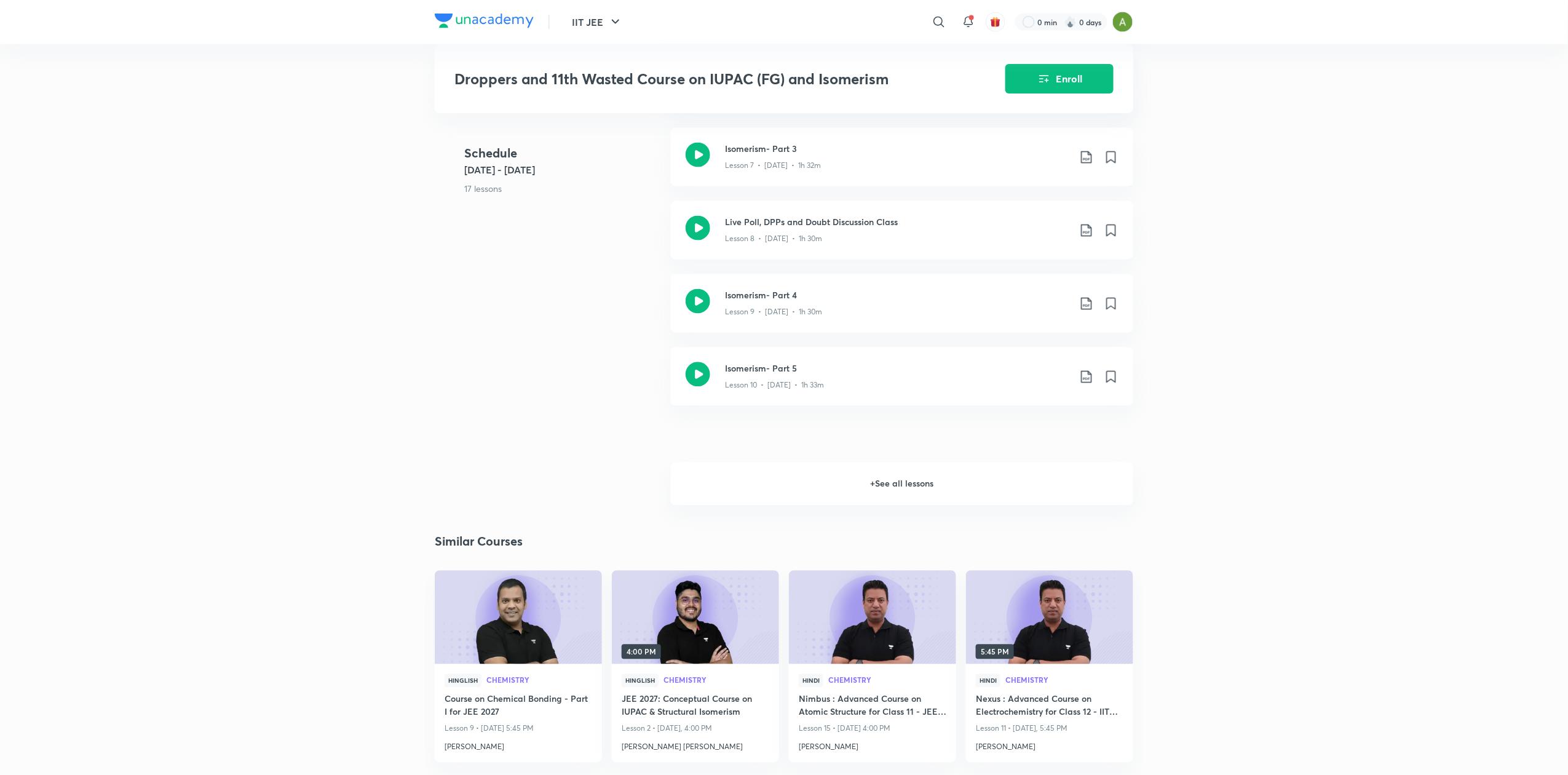
scroll to position [1086, 0]
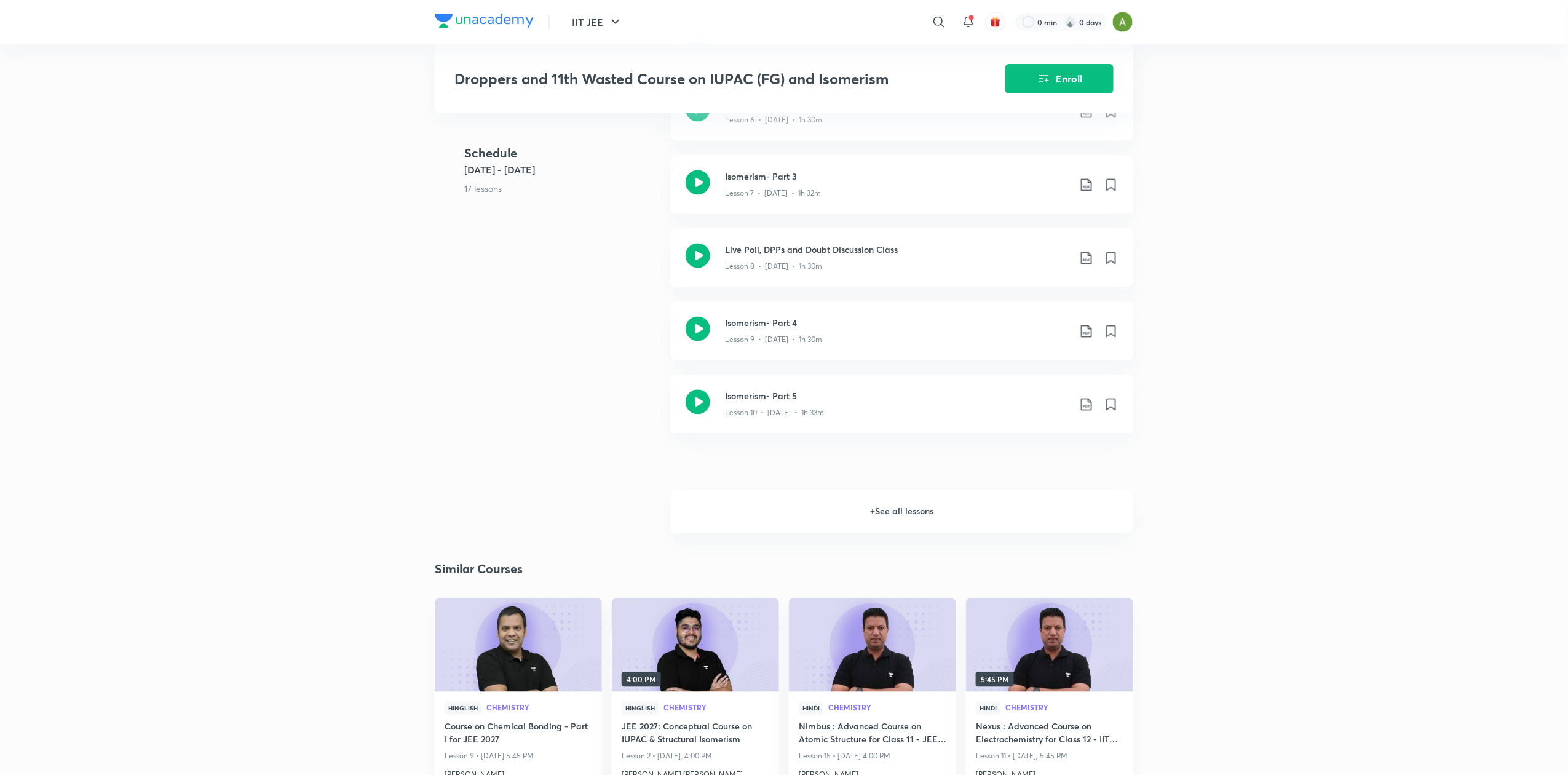
click at [841, 517] on h6 "+ See all lessons" at bounding box center [901, 511] width 462 height 43
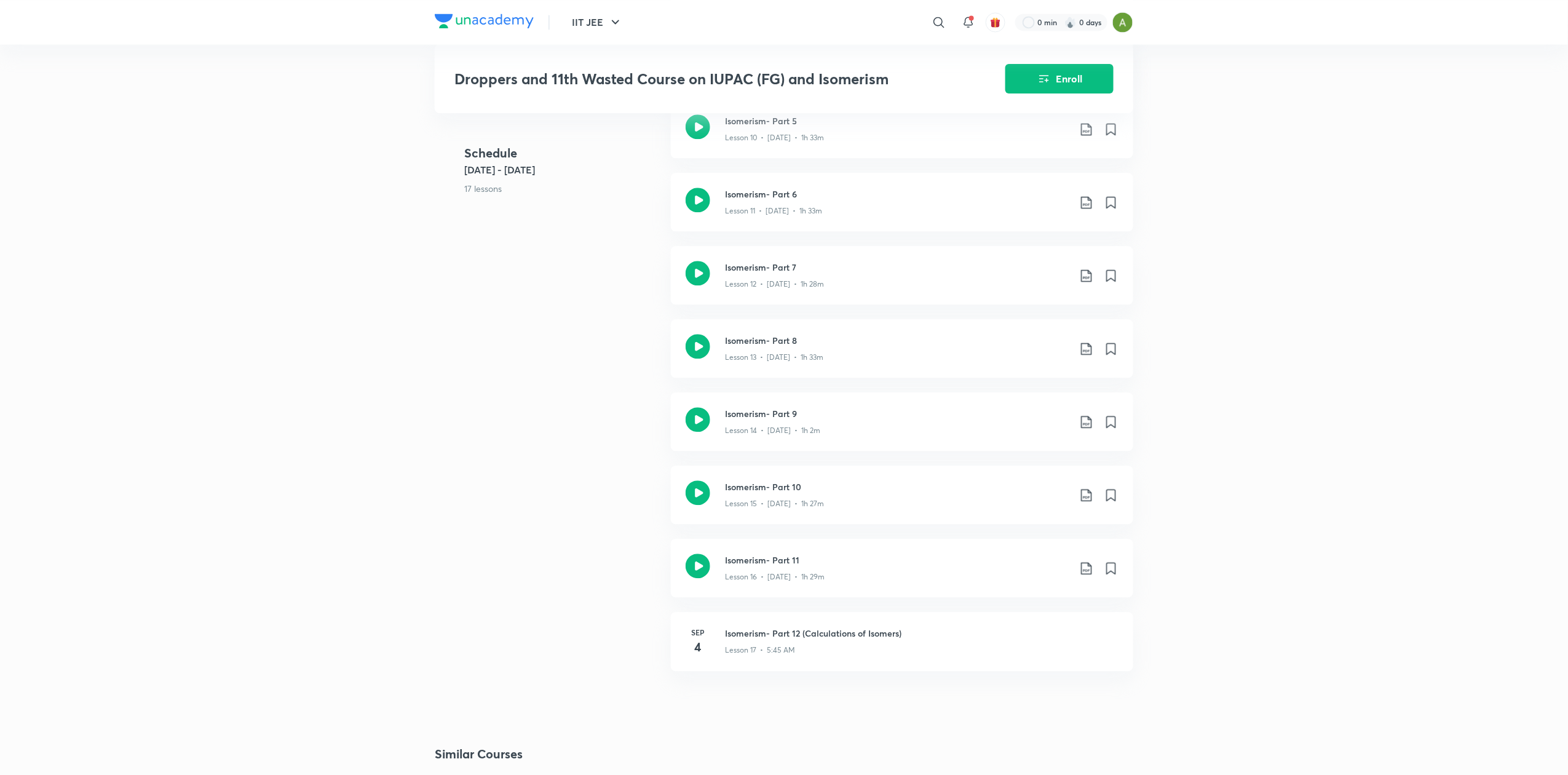
scroll to position [1709, 0]
